Goal: Information Seeking & Learning: Learn about a topic

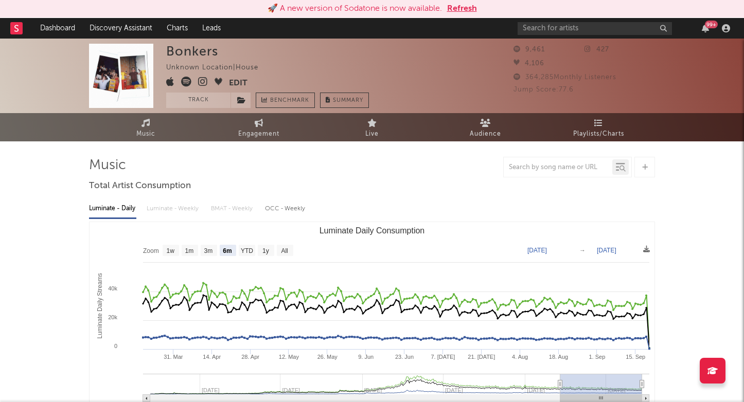
select select "6m"
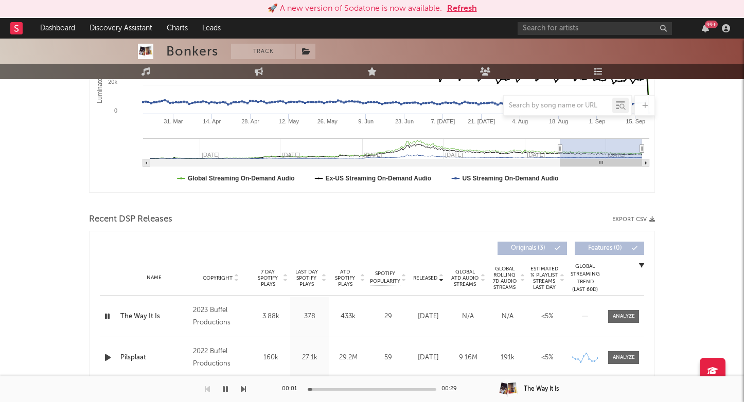
scroll to position [236, 0]
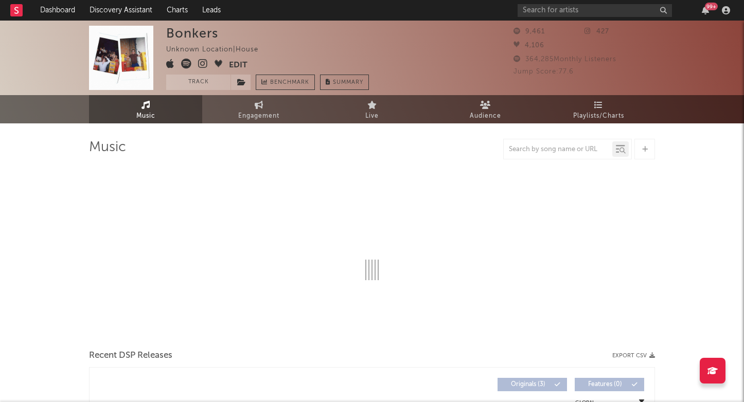
select select "6m"
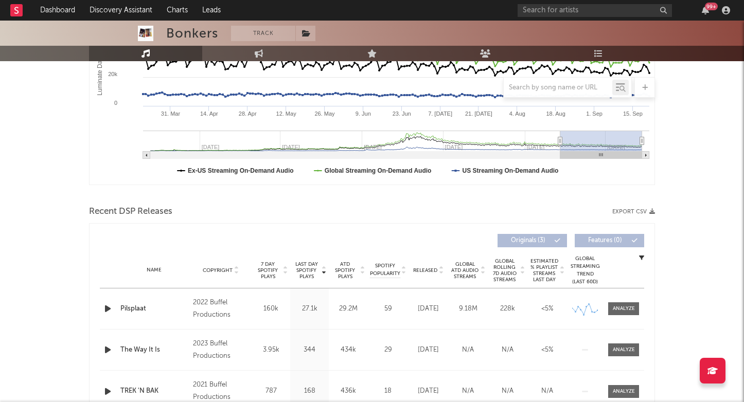
scroll to position [286, 0]
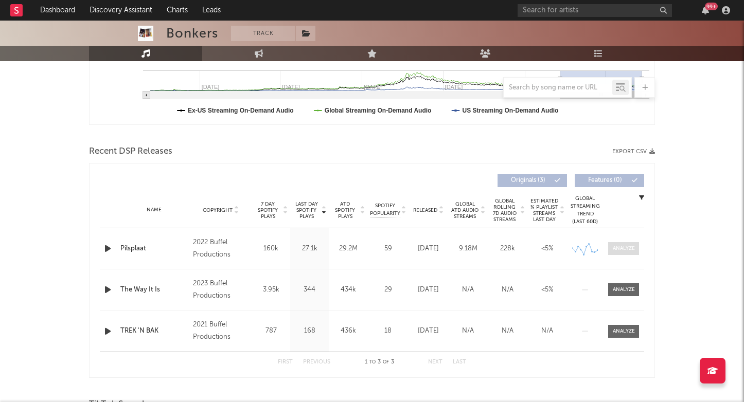
click at [619, 249] on div at bounding box center [624, 249] width 22 height 8
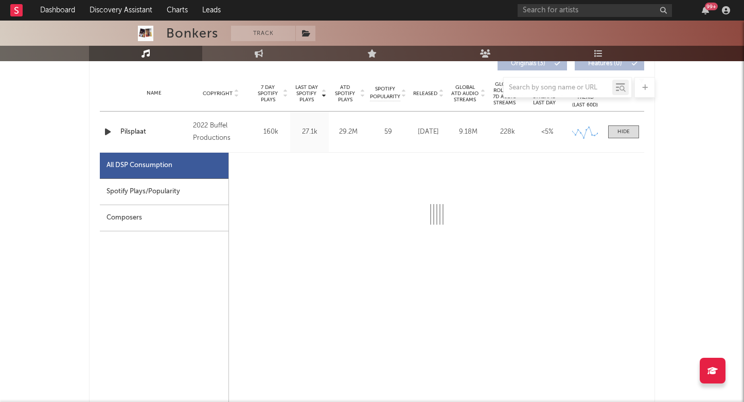
scroll to position [446, 0]
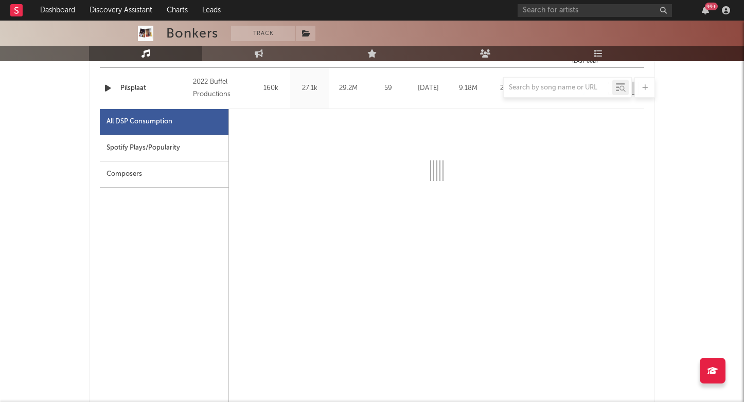
select select "6m"
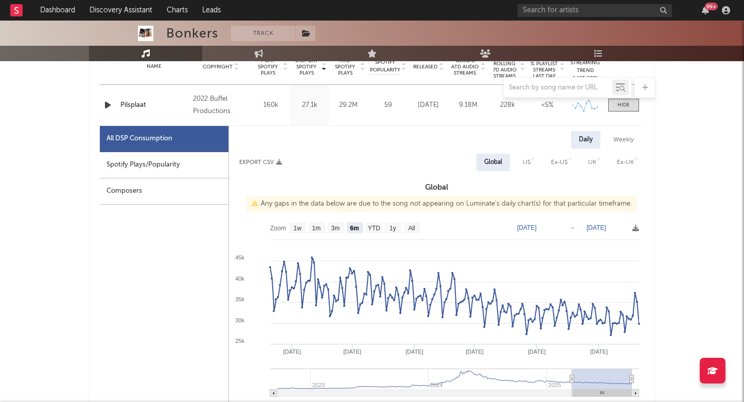
scroll to position [349, 0]
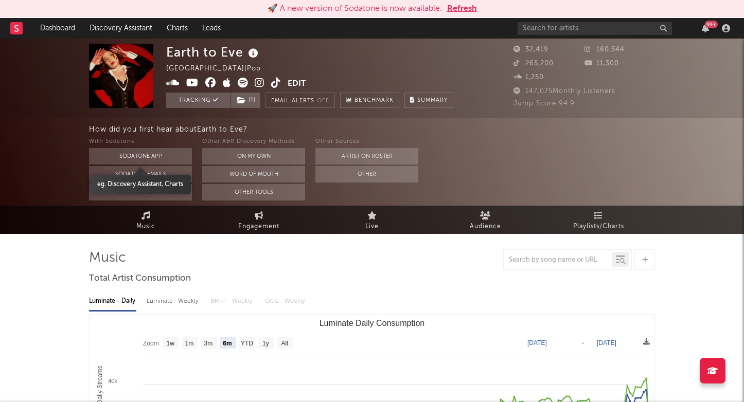
select select "6m"
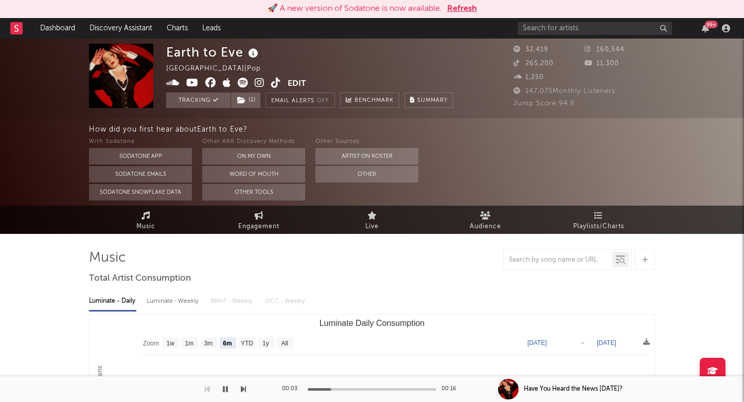
click at [183, 50] on div "Earth to Eve" at bounding box center [213, 52] width 95 height 17
copy div "Earth to Eve"
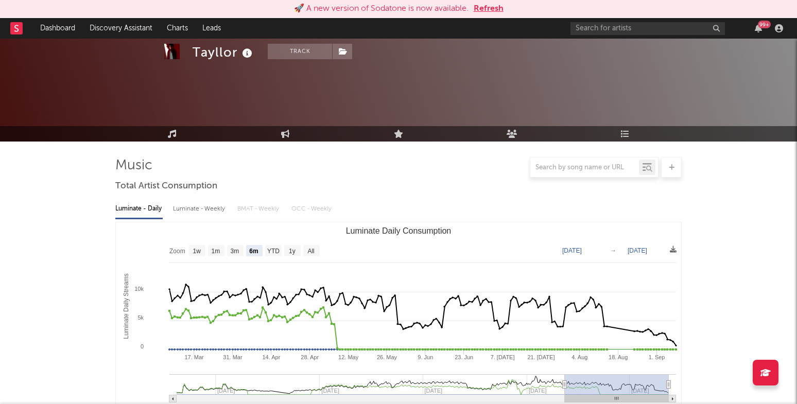
select select "6m"
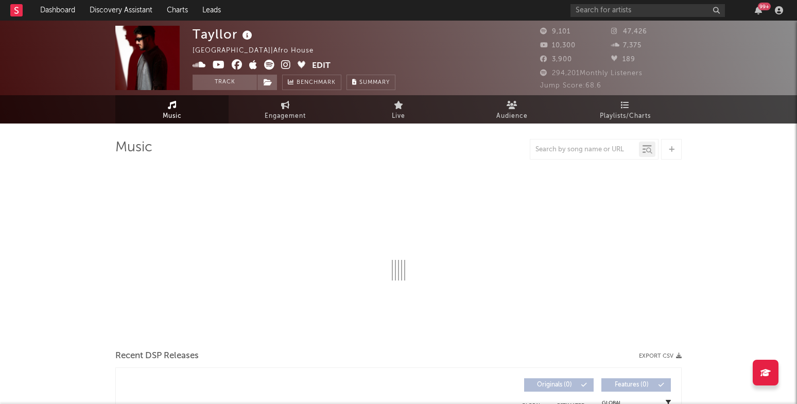
select select "6m"
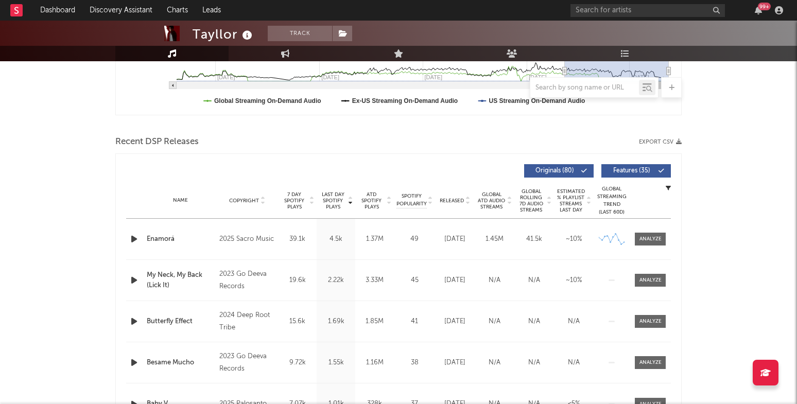
scroll to position [285, 0]
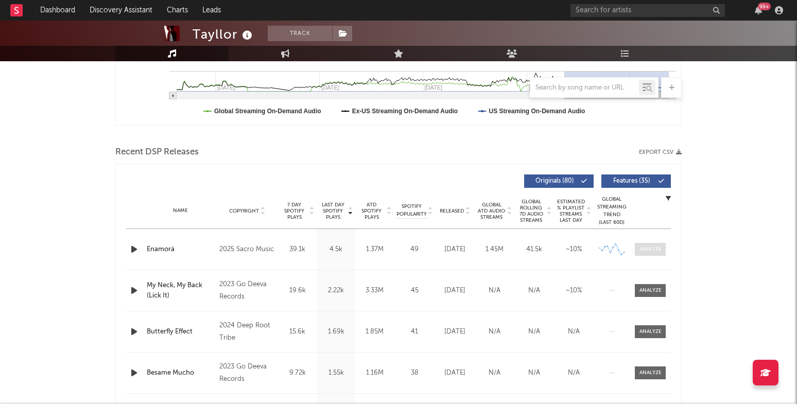
click at [642, 254] on span at bounding box center [649, 249] width 31 height 13
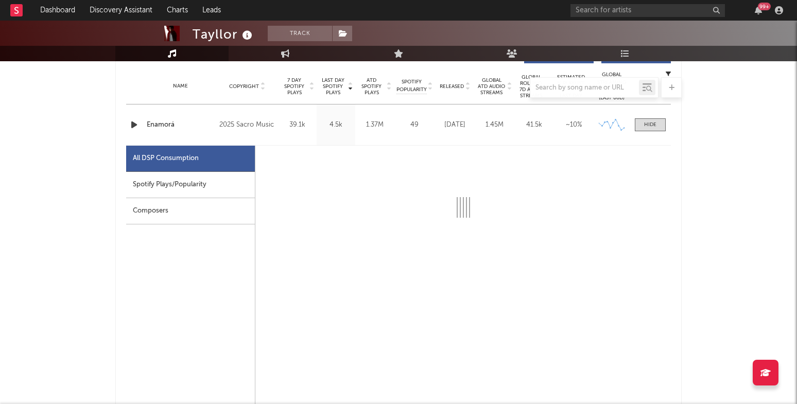
select select "6m"
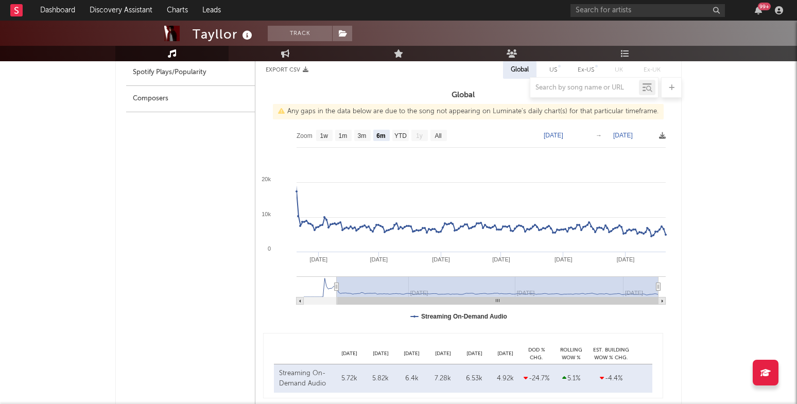
scroll to position [524, 0]
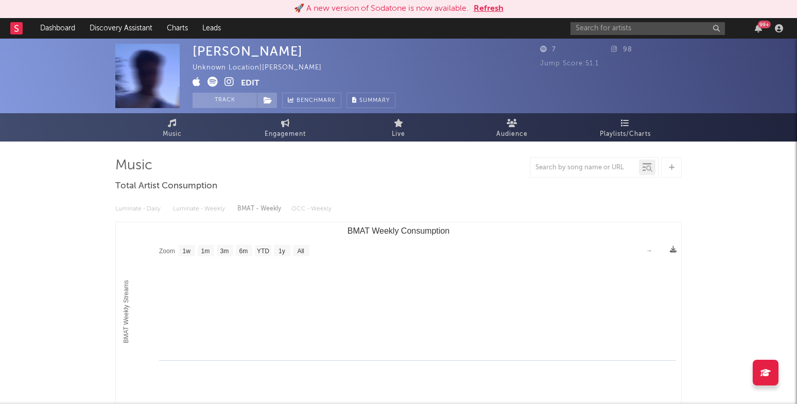
select select "1w"
click at [601, 30] on input "text" at bounding box center [647, 28] width 154 height 13
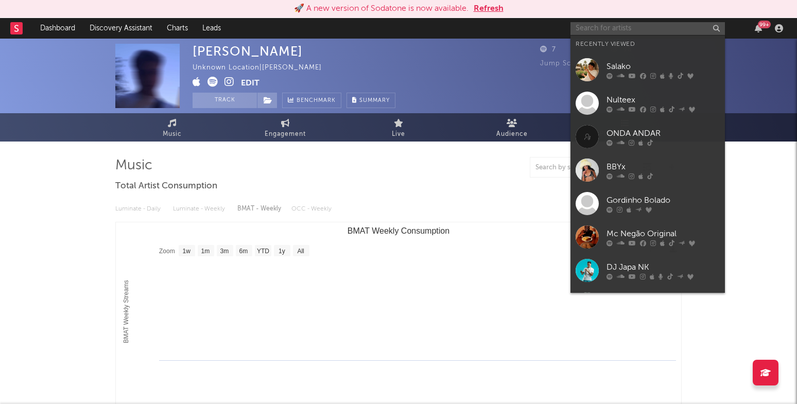
paste input "Matias Ismael"
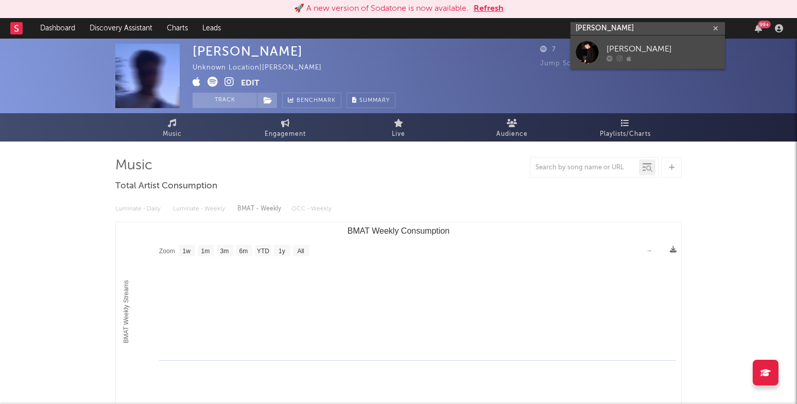
type input "Matias Ismael"
click at [599, 60] on link "MATIAS ISMAEL" at bounding box center [647, 52] width 154 height 33
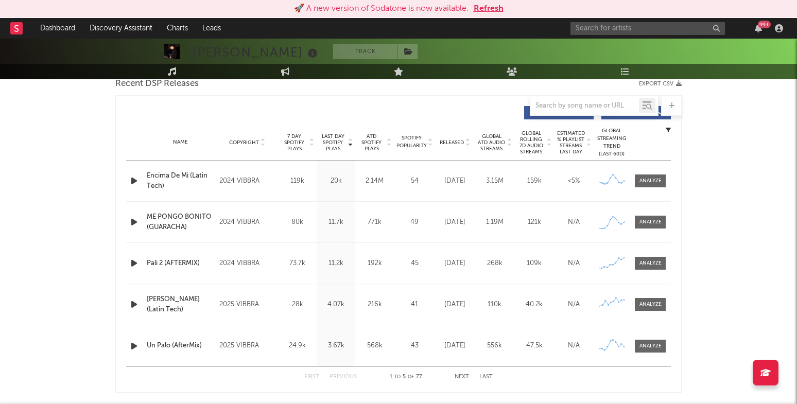
scroll to position [298, 0]
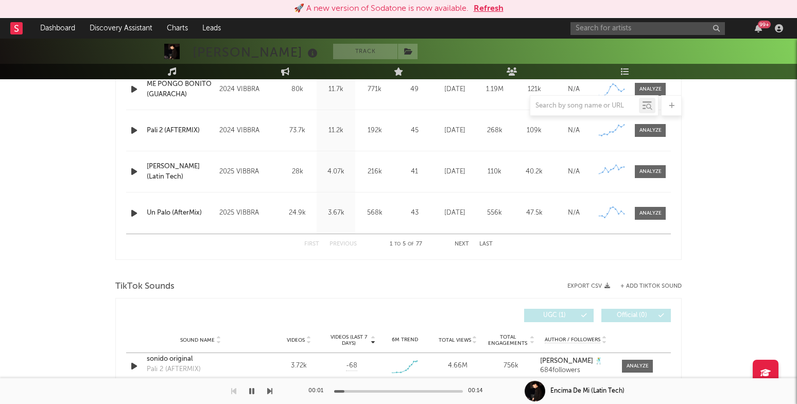
select select "6m"
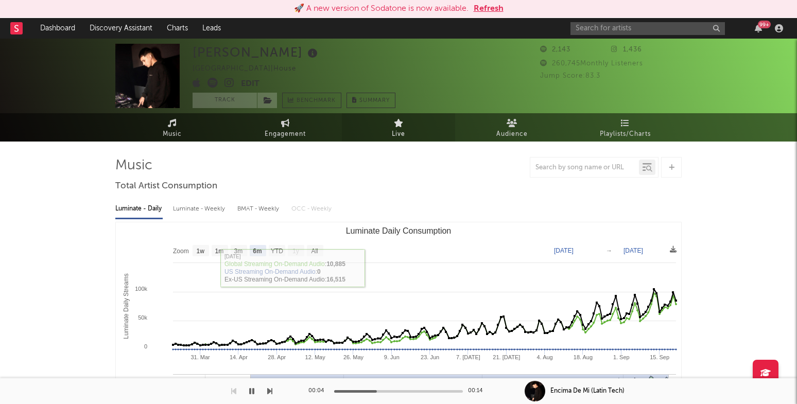
scroll to position [0, 0]
click at [506, 128] on span "Audience" at bounding box center [511, 134] width 31 height 12
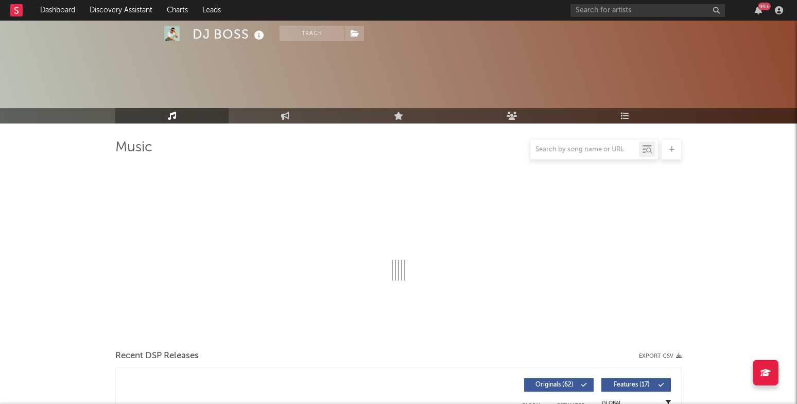
select select "6m"
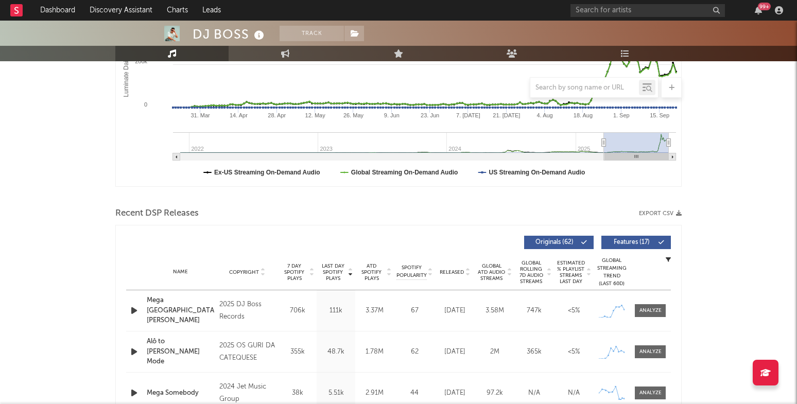
scroll to position [227, 0]
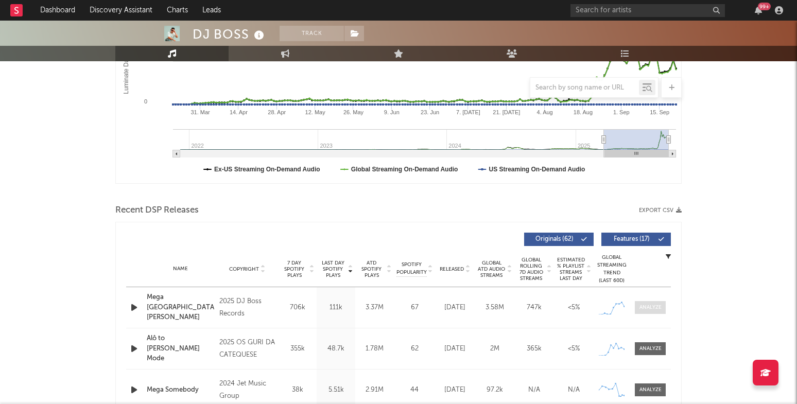
click at [647, 303] on span at bounding box center [649, 307] width 31 height 13
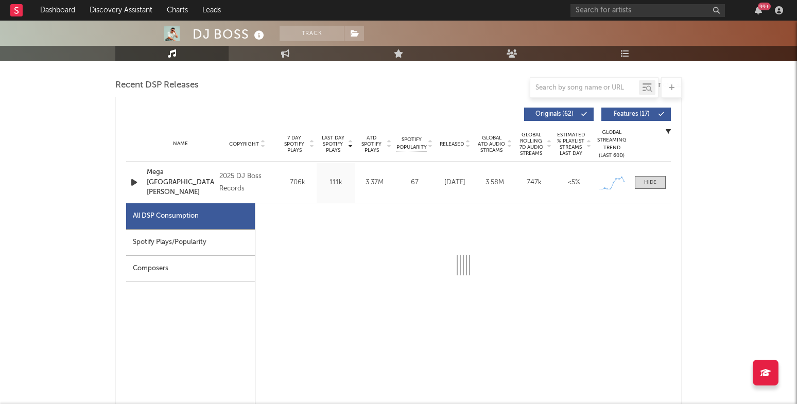
select select "1w"
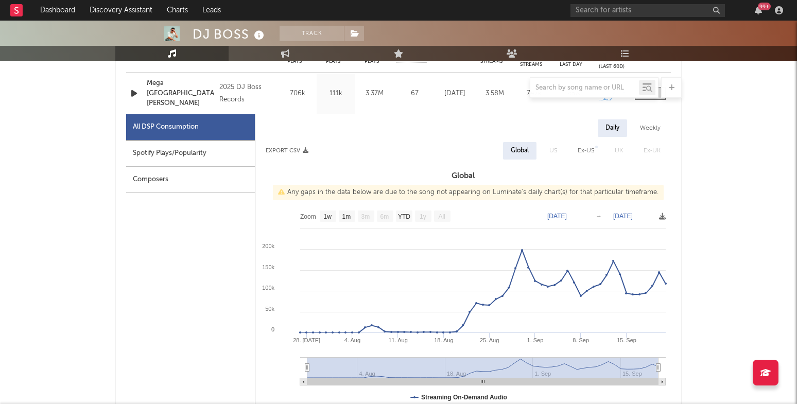
scroll to position [454, 0]
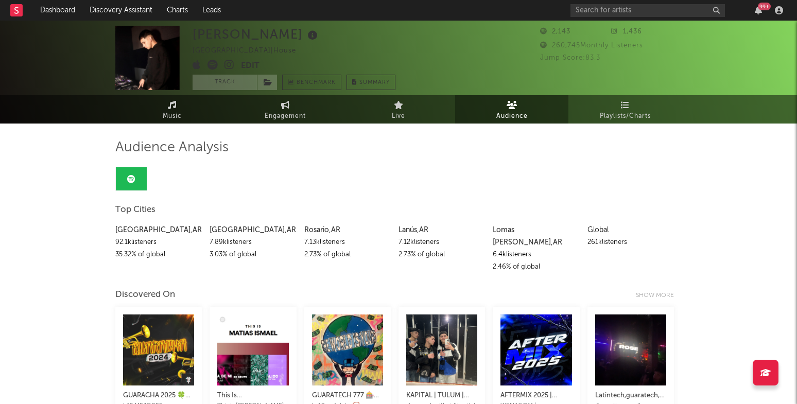
click at [227, 66] on icon at bounding box center [229, 65] width 10 height 10
